Goal: Information Seeking & Learning: Learn about a topic

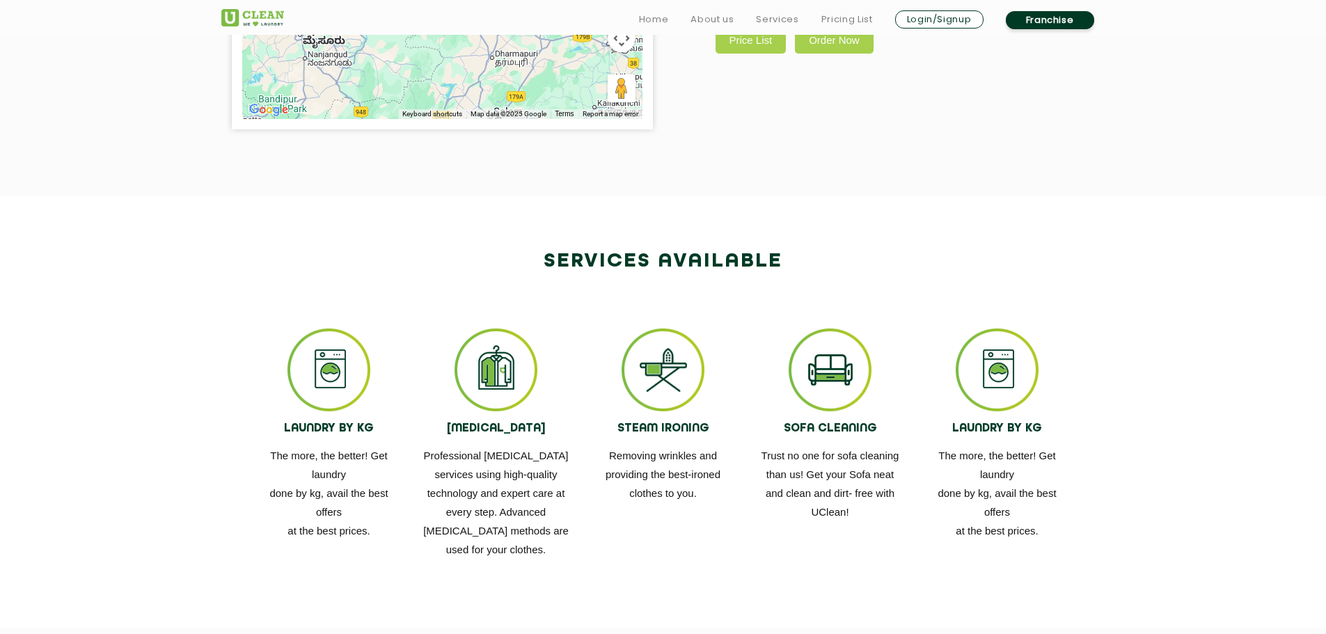
scroll to position [766, 0]
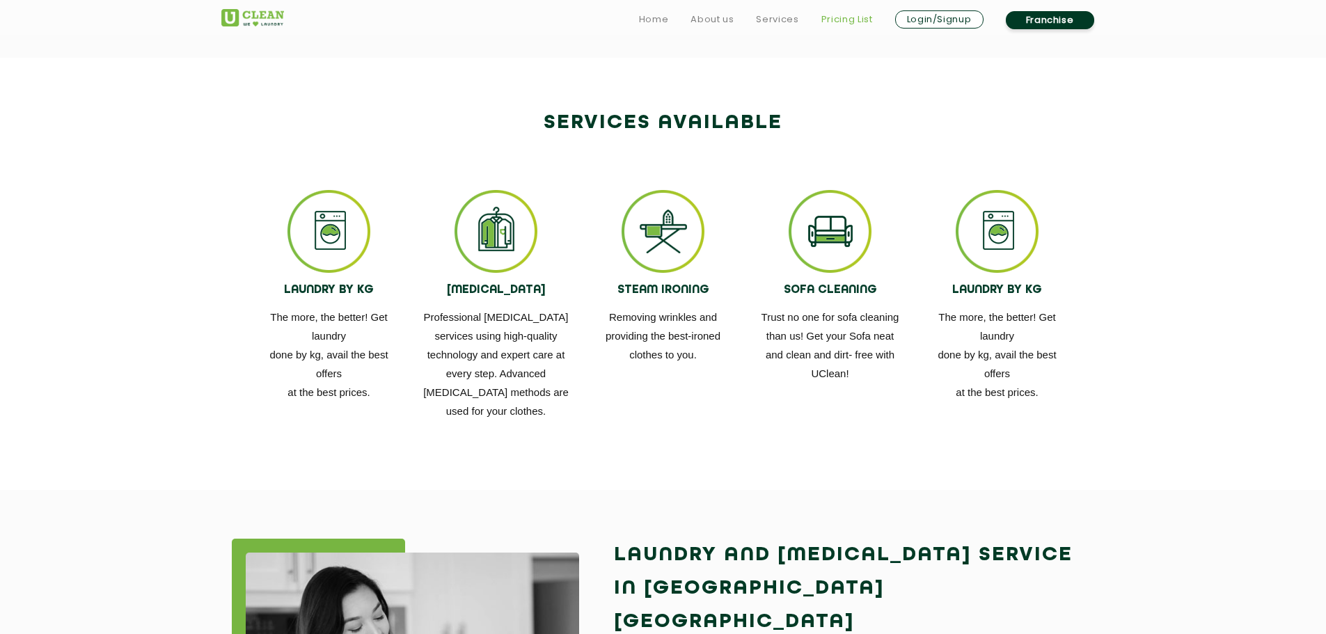
click at [829, 24] on link "Pricing List" at bounding box center [847, 19] width 52 height 17
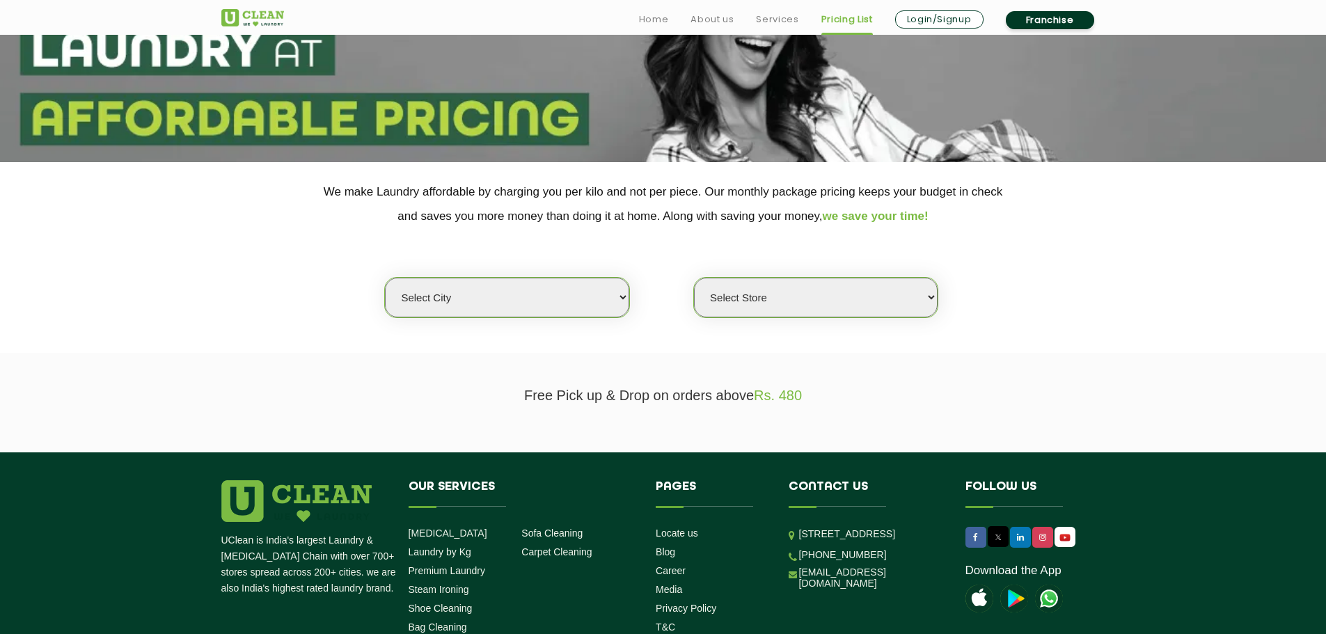
scroll to position [209, 0]
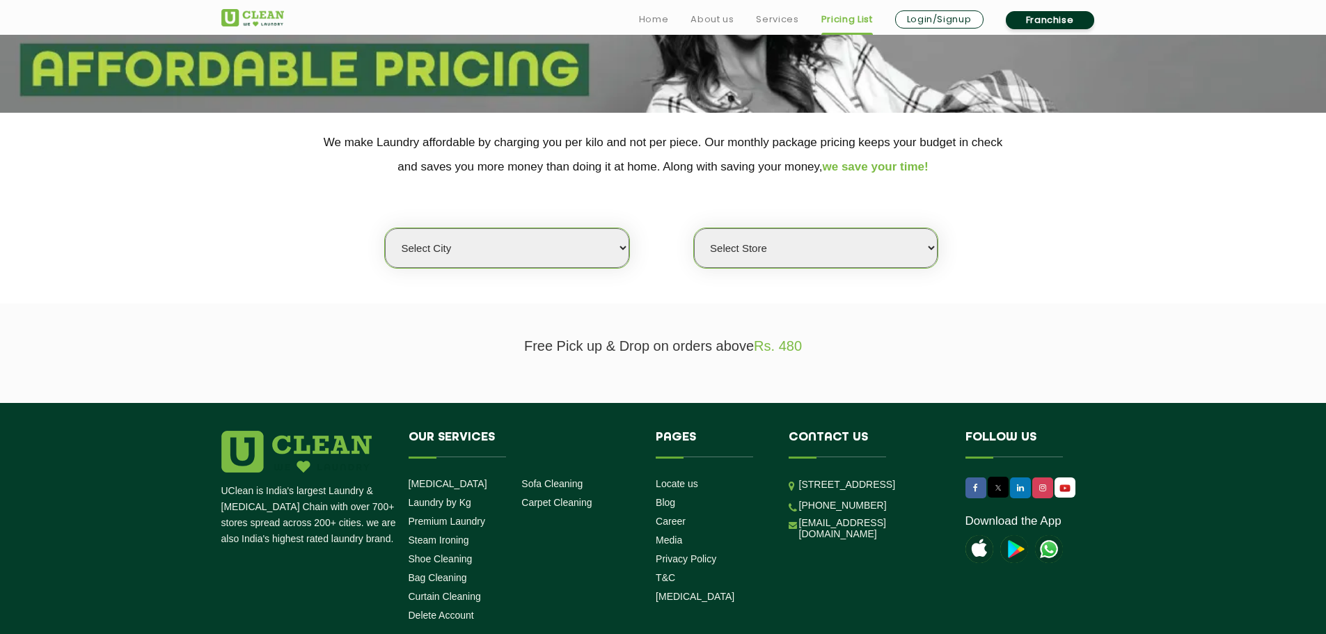
click at [543, 244] on select "Select city [GEOGRAPHIC_DATA] [GEOGRAPHIC_DATA] [GEOGRAPHIC_DATA] [GEOGRAPHIC_D…" at bounding box center [507, 248] width 244 height 40
select select "6"
click at [385, 228] on select "Select city [GEOGRAPHIC_DATA] [GEOGRAPHIC_DATA] [GEOGRAPHIC_DATA] [GEOGRAPHIC_D…" at bounding box center [507, 248] width 244 height 40
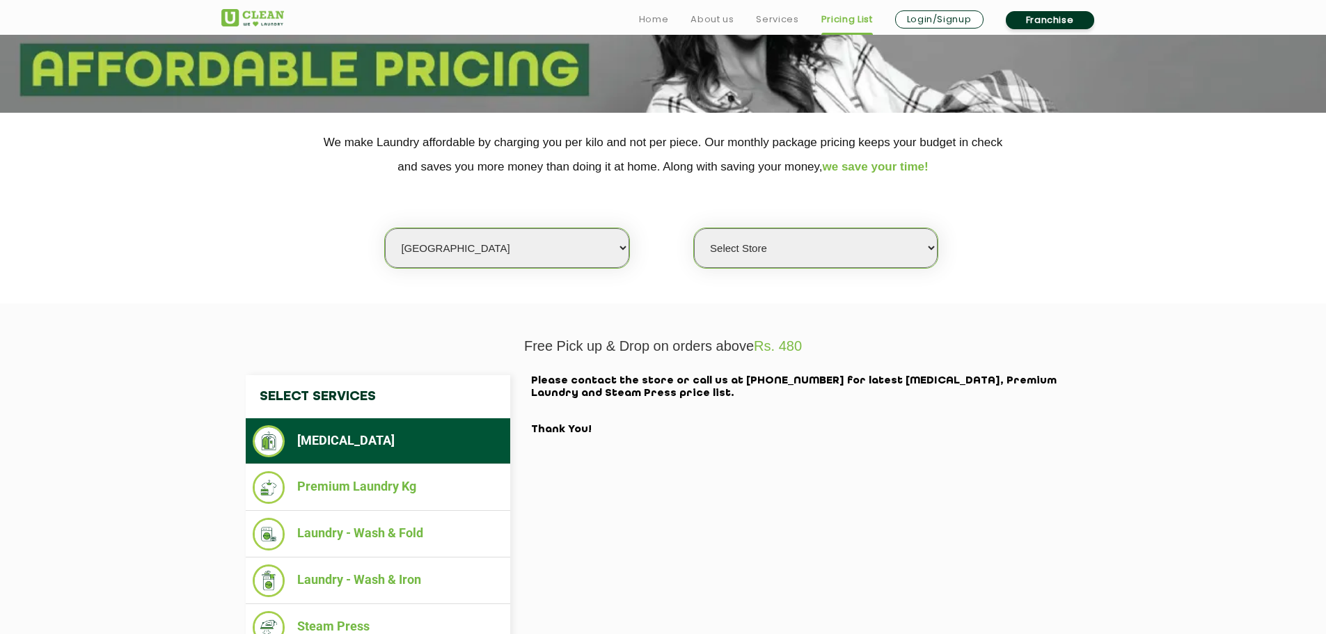
click at [731, 267] on select "Select Store [GEOGRAPHIC_DATA] [GEOGRAPHIC_DATA] UClean KR [GEOGRAPHIC_DATA] [G…" at bounding box center [816, 248] width 244 height 40
select select "450"
click at [694, 228] on select "Select Store [GEOGRAPHIC_DATA] [GEOGRAPHIC_DATA] UClean KR [GEOGRAPHIC_DATA] [G…" at bounding box center [816, 248] width 244 height 40
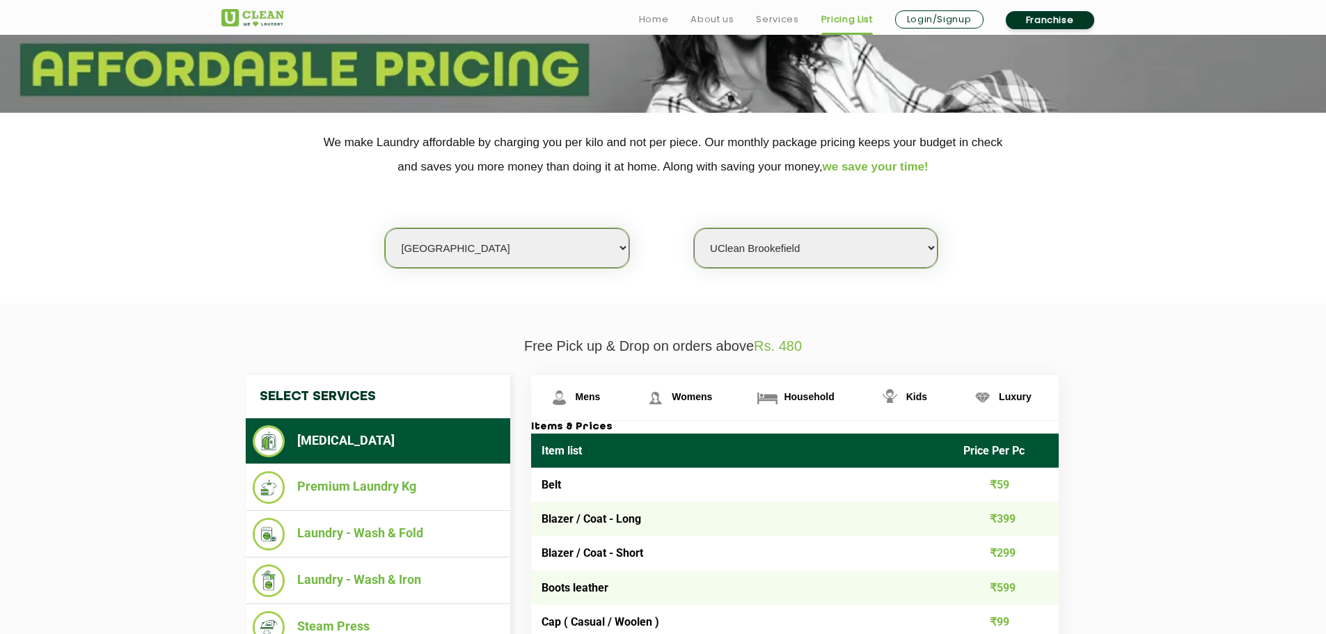
click at [834, 406] on link "Household" at bounding box center [800, 397] width 122 height 45
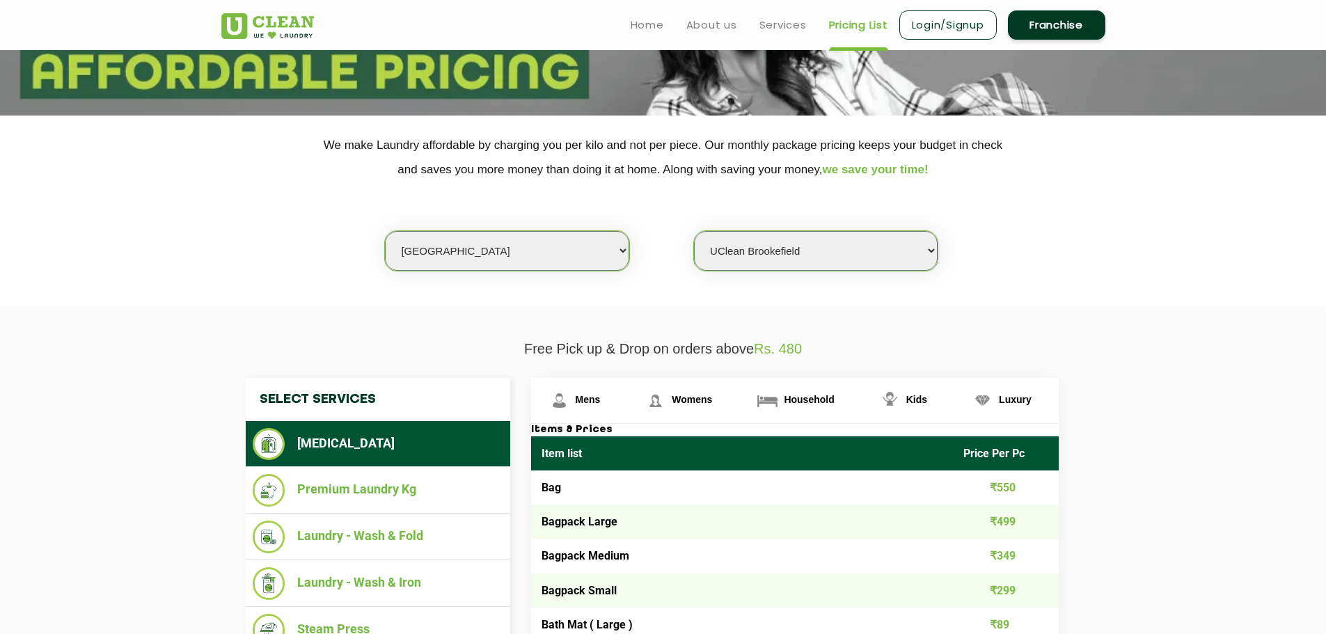
scroll to position [0, 0]
